Goal: Information Seeking & Learning: Find specific page/section

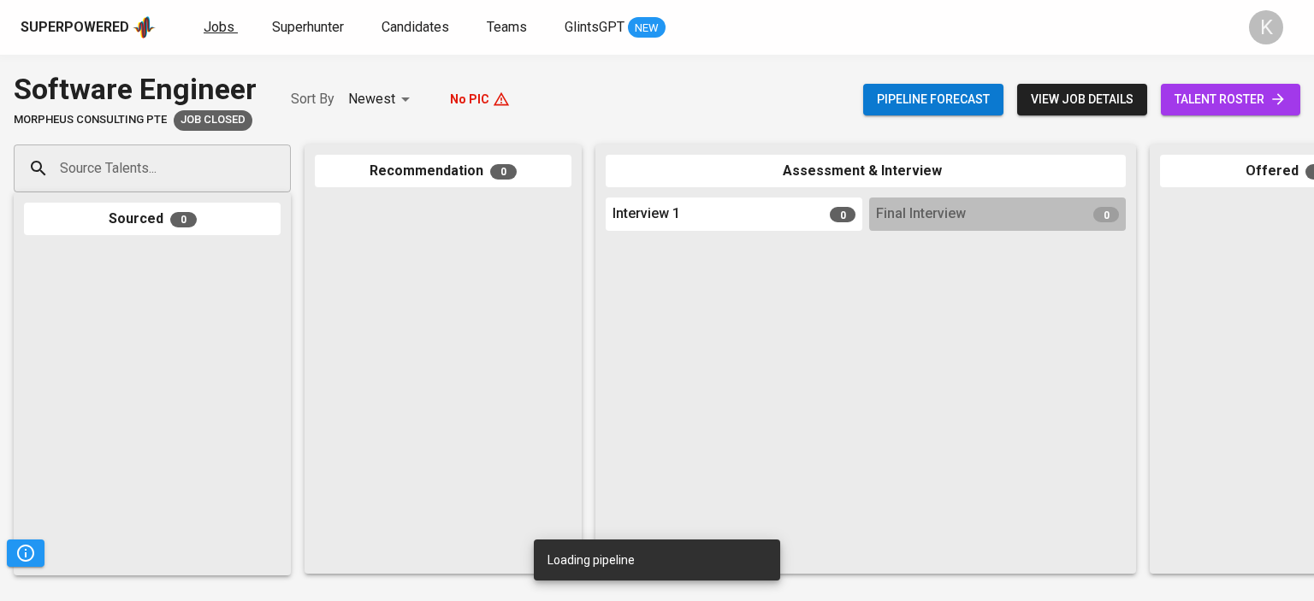
click at [222, 24] on span "Jobs" at bounding box center [219, 27] width 31 height 16
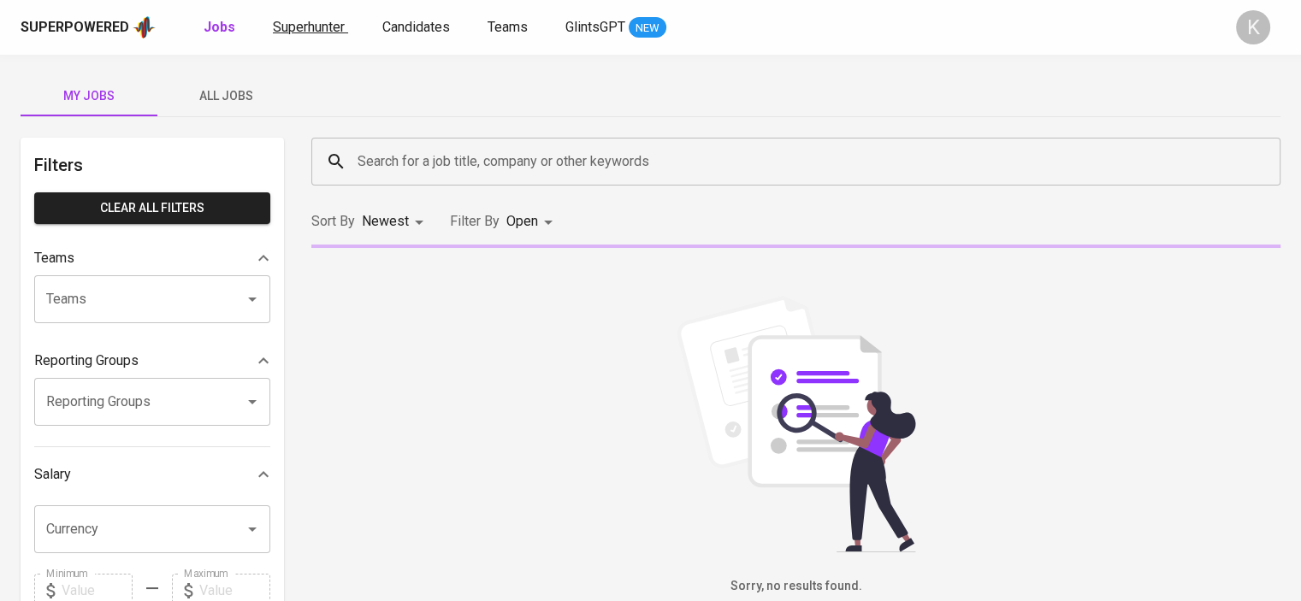
click at [308, 22] on span "Superhunter" at bounding box center [309, 27] width 72 height 16
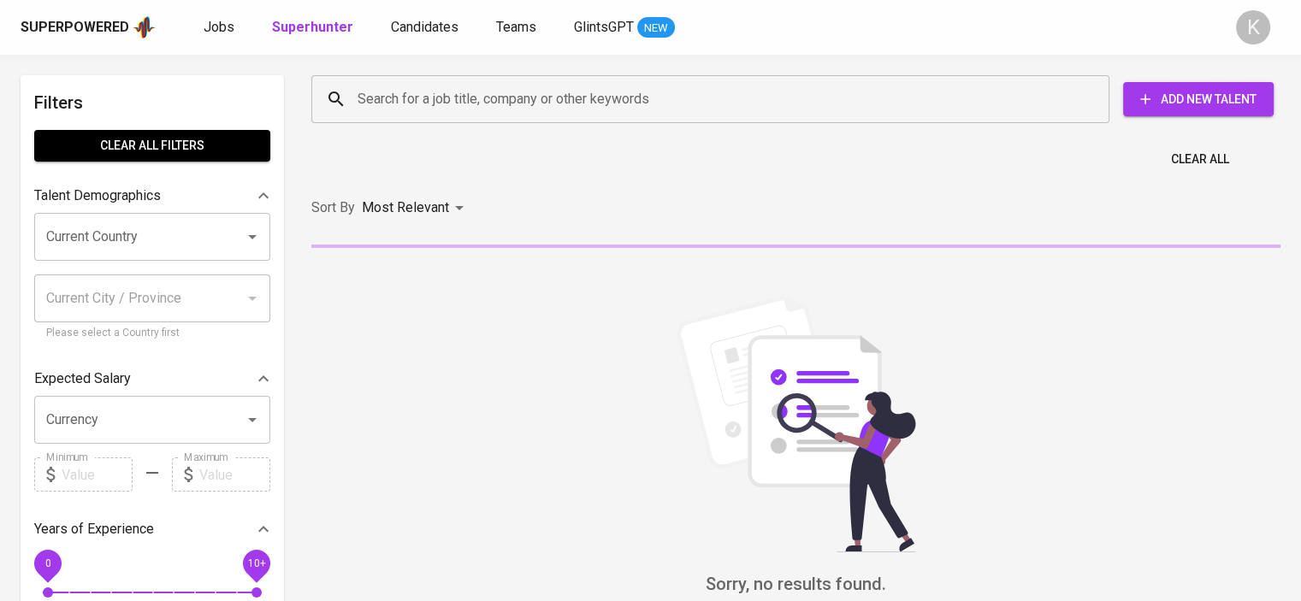
click at [428, 99] on input "Search for a job title, company or other keywords" at bounding box center [714, 99] width 723 height 33
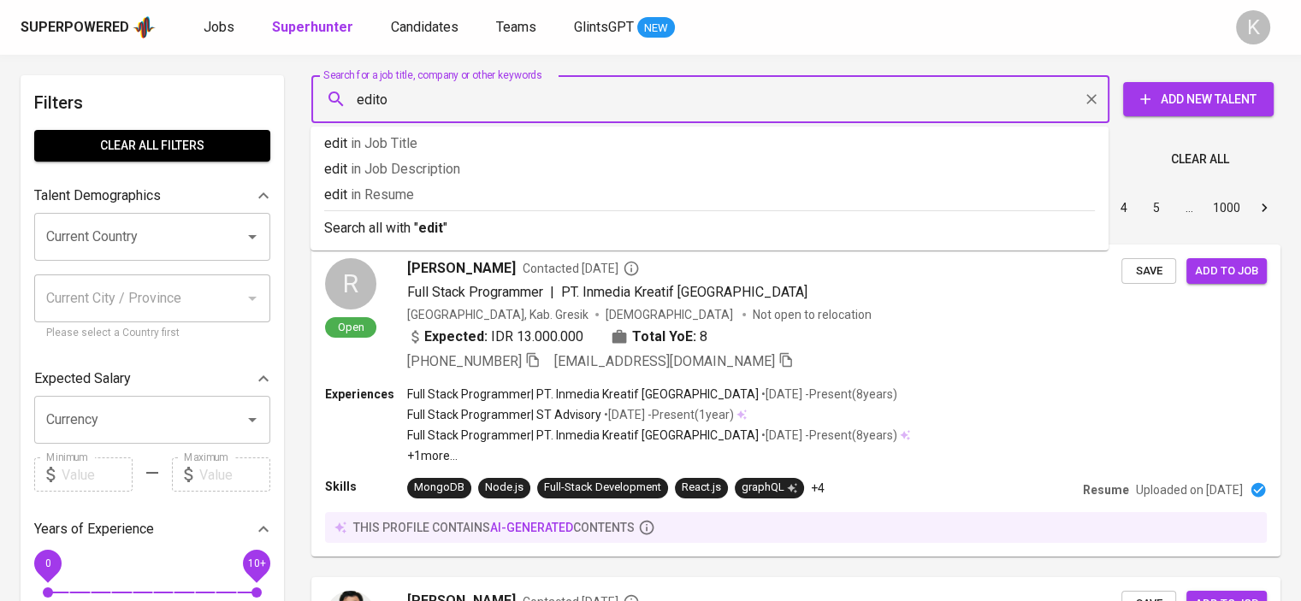
type input "editor"
